Goal: Navigation & Orientation: Understand site structure

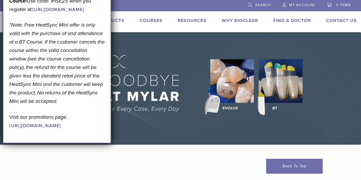
click at [178, 117] on img at bounding box center [180, 88] width 361 height 112
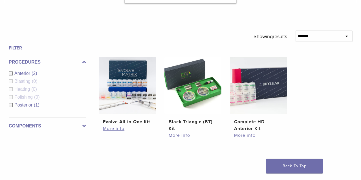
scroll to position [165, 0]
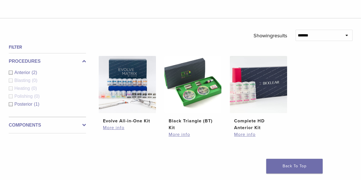
click at [11, 97] on div "Polishing (0)" at bounding box center [47, 96] width 77 height 7
click at [84, 123] on icon at bounding box center [84, 125] width 4 height 7
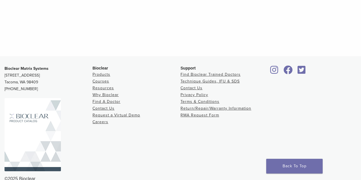
scroll to position [310, 0]
click at [104, 74] on link "Products" at bounding box center [102, 73] width 18 height 5
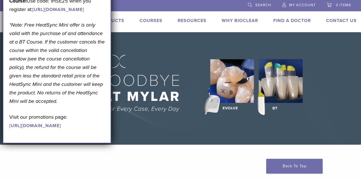
click at [233, 19] on link "Why Bioclear" at bounding box center [240, 21] width 36 height 6
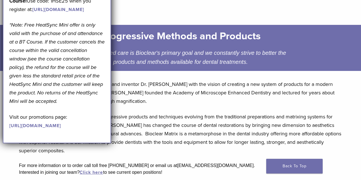
scroll to position [78, 0]
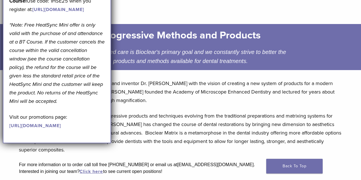
click at [171, 20] on div "Progressive Methods and Products Patient centered care is Bioclear's primary go…" at bounding box center [180, 46] width 332 height 55
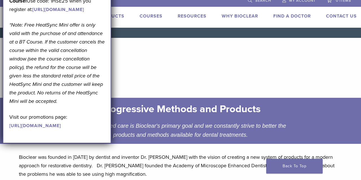
scroll to position [0, 0]
